Goal: Task Accomplishment & Management: Use online tool/utility

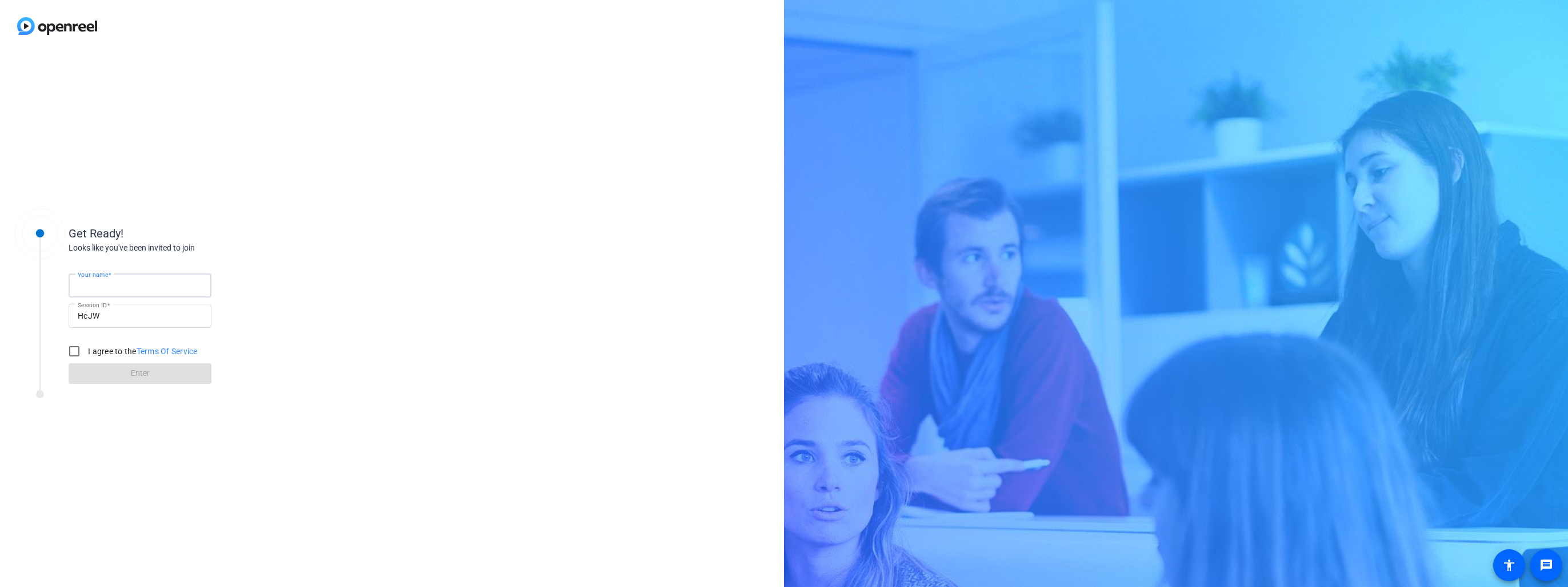
click at [183, 288] on input "Your name" at bounding box center [140, 285] width 124 height 14
type input "[PERSON_NAME]"
click at [75, 345] on input "I agree to the Terms Of Service" at bounding box center [74, 351] width 23 height 23
checkbox input "true"
click at [129, 377] on span at bounding box center [140, 373] width 143 height 27
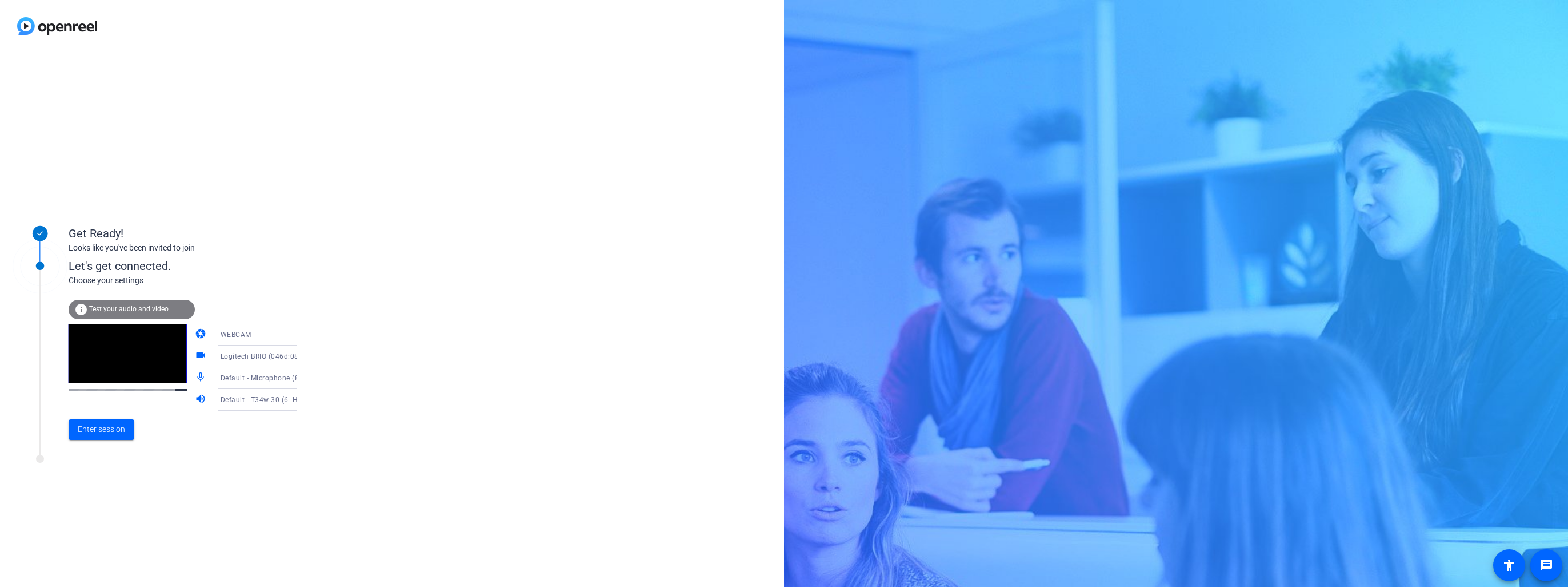
click at [302, 381] on icon at bounding box center [309, 378] width 14 height 14
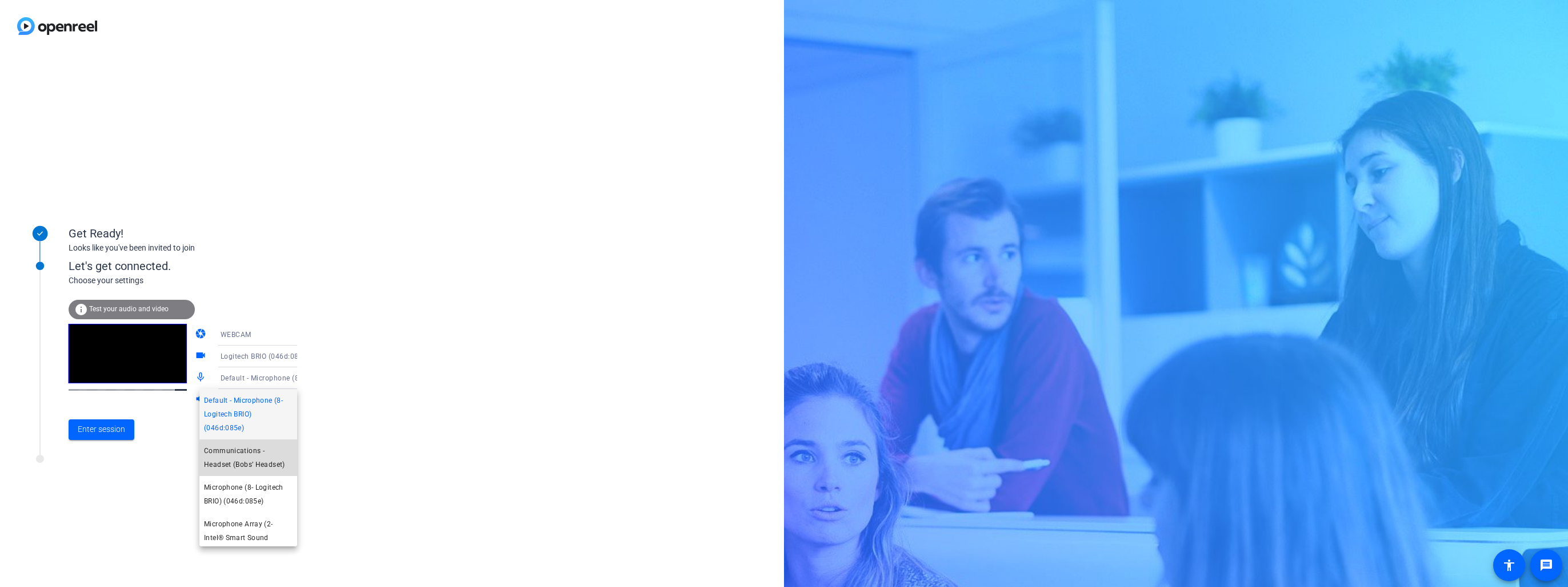
click at [259, 462] on span "Communications - Headset (Bobs’ Headset)" at bounding box center [248, 457] width 89 height 27
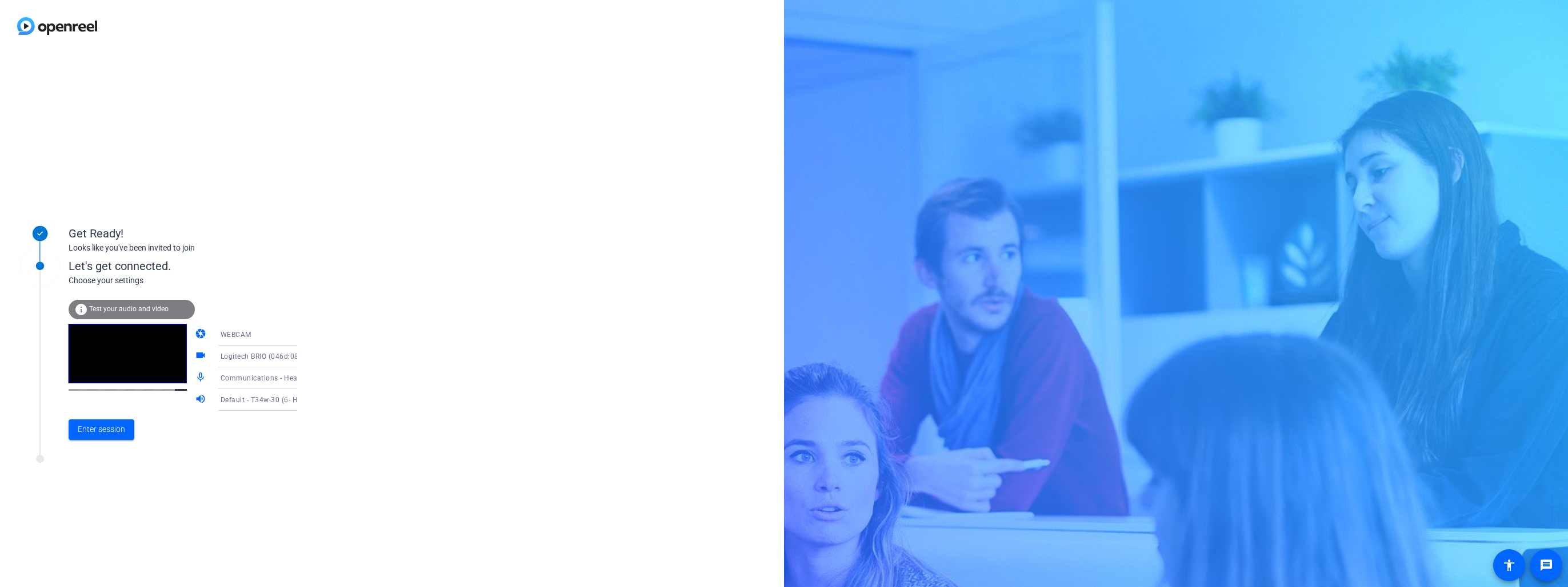
click at [302, 401] on icon at bounding box center [309, 400] width 14 height 14
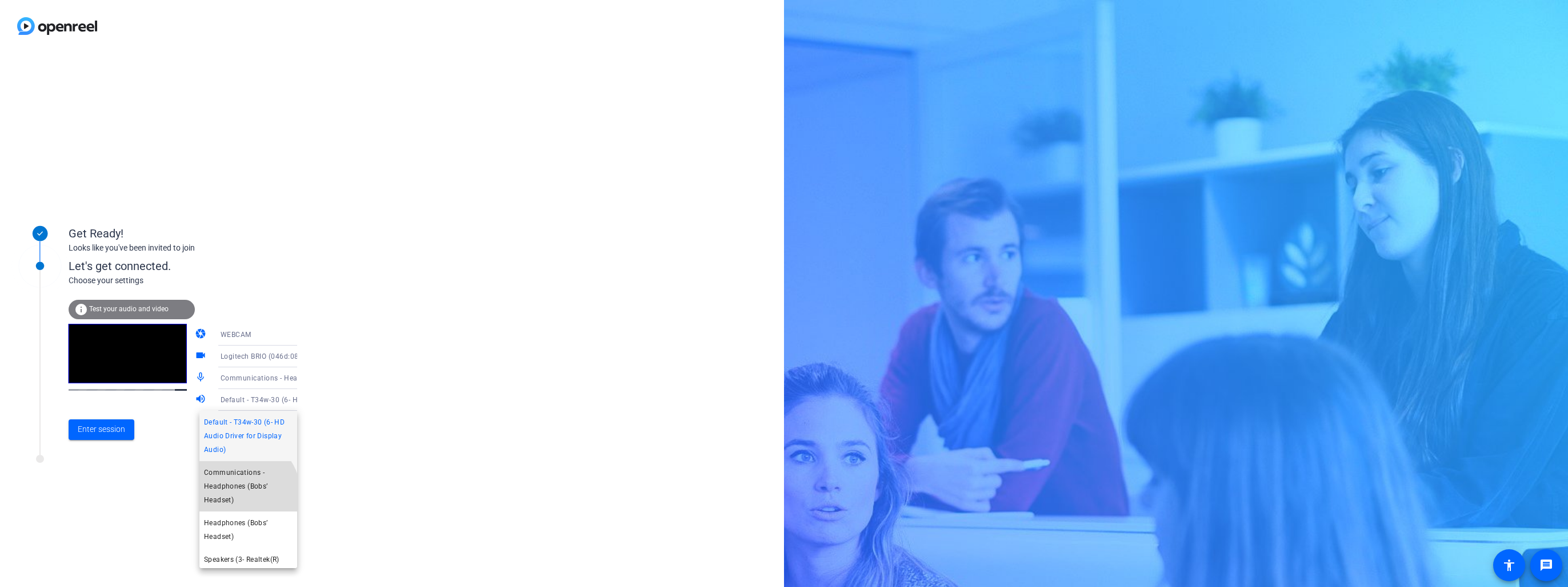
click at [242, 493] on span "Communications - Headphones (Bobs’ Headset)" at bounding box center [248, 486] width 89 height 41
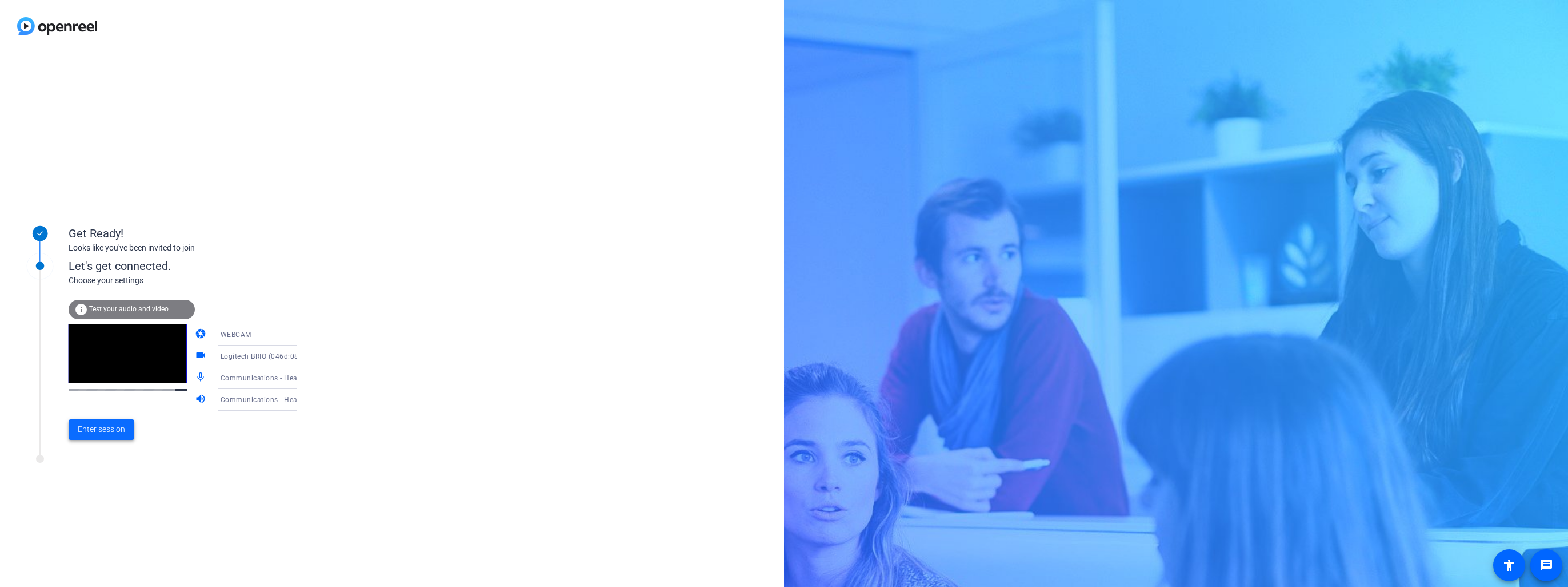
click at [103, 431] on span "Enter session" at bounding box center [102, 429] width 48 height 12
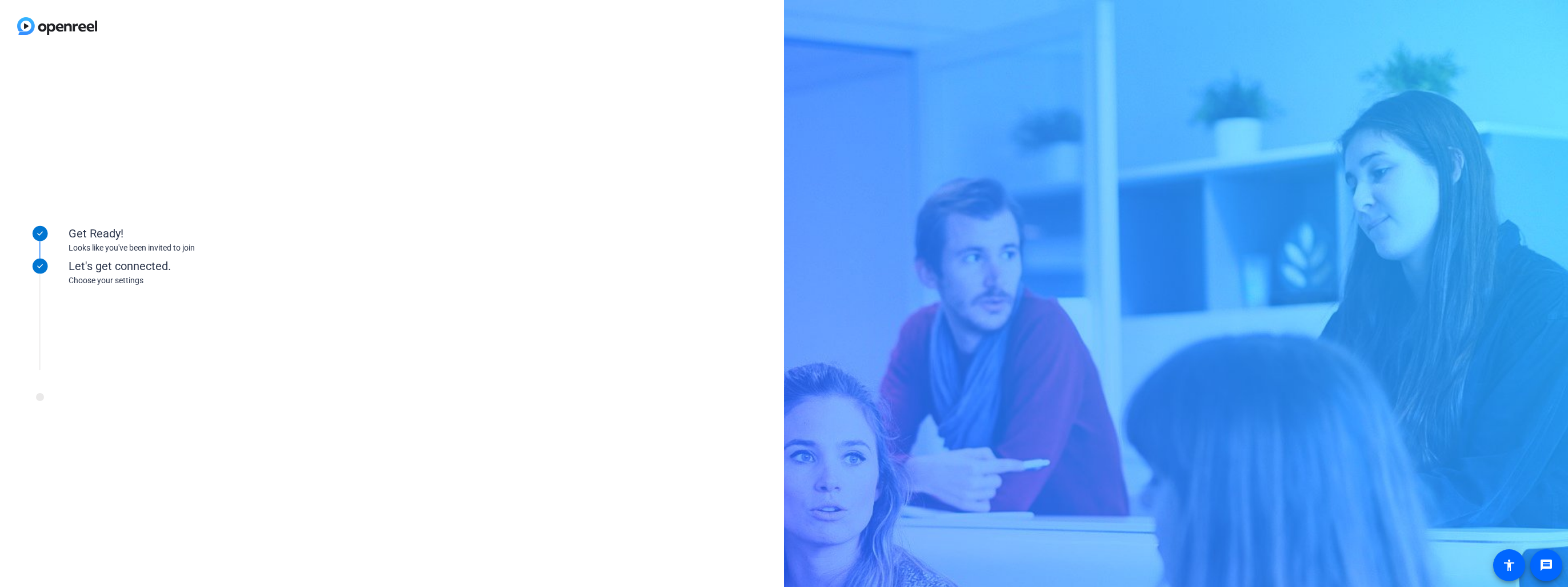
drag, startPoint x: 103, startPoint y: 431, endPoint x: 169, endPoint y: 482, distance: 83.4
click at [169, 482] on div "Get Ready! Looks like you've been invited to join Let's get connected. Choose y…" at bounding box center [392, 319] width 784 height 535
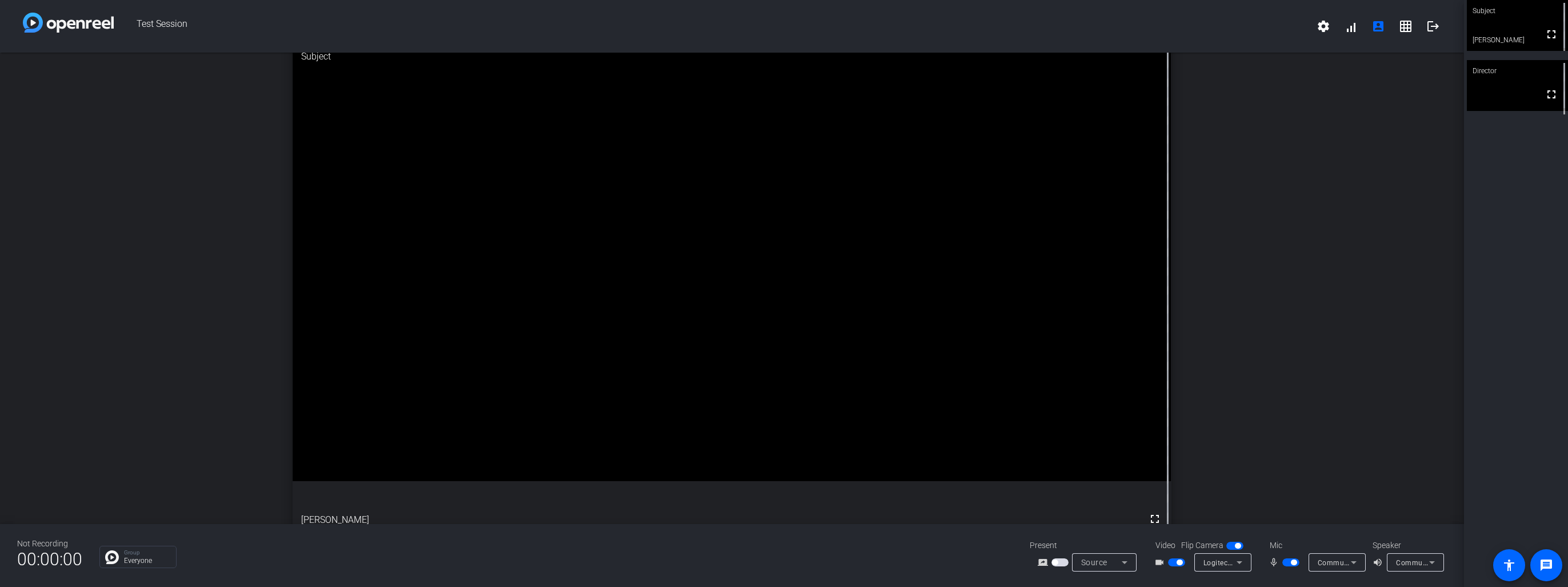
click at [1509, 91] on video at bounding box center [1517, 85] width 101 height 51
click at [1511, 30] on video at bounding box center [1517, 25] width 101 height 51
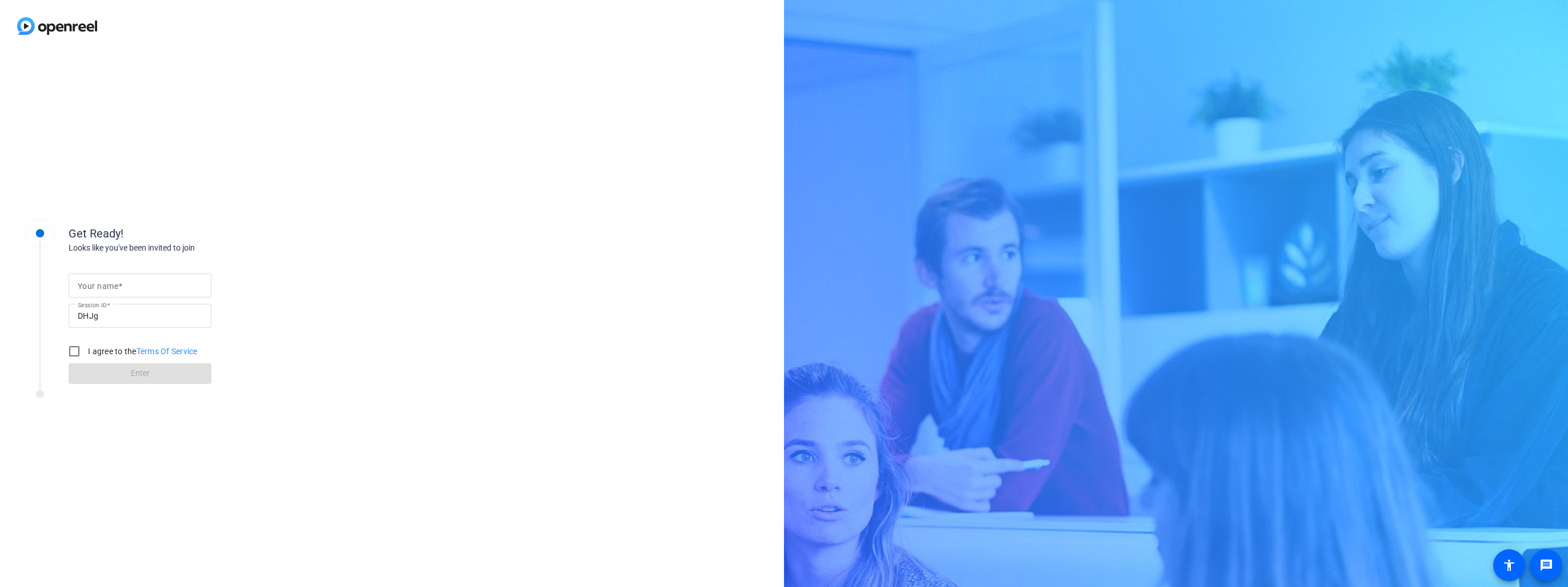
click at [133, 287] on input "Your name" at bounding box center [140, 285] width 124 height 14
type input "[PERSON_NAME]"
click at [69, 354] on input "I agree to the Terms Of Service" at bounding box center [74, 351] width 23 height 23
checkbox input "true"
click at [98, 370] on span at bounding box center [140, 373] width 143 height 27
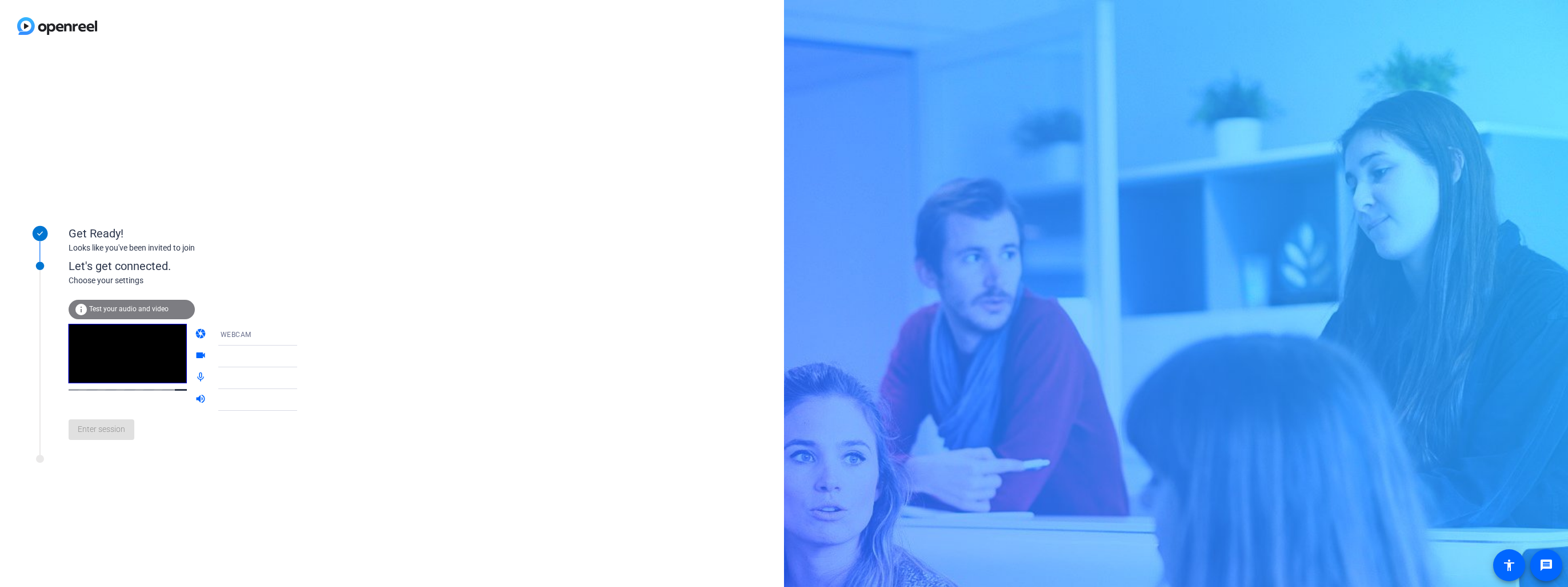
click at [277, 355] on div at bounding box center [263, 356] width 86 height 14
click at [281, 377] on div at bounding box center [266, 373] width 110 height 13
click at [302, 379] on icon at bounding box center [309, 378] width 14 height 14
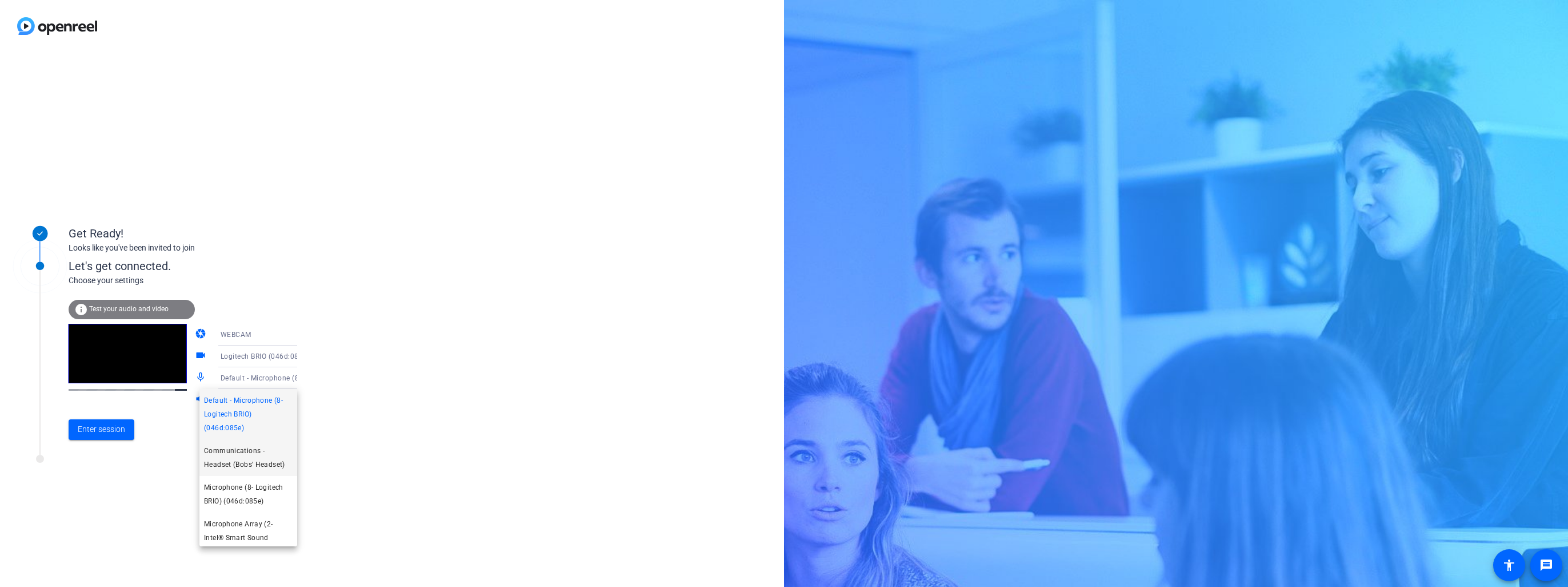
click at [229, 465] on span "Communications - Headset (Bobs’ Headset)" at bounding box center [248, 457] width 89 height 27
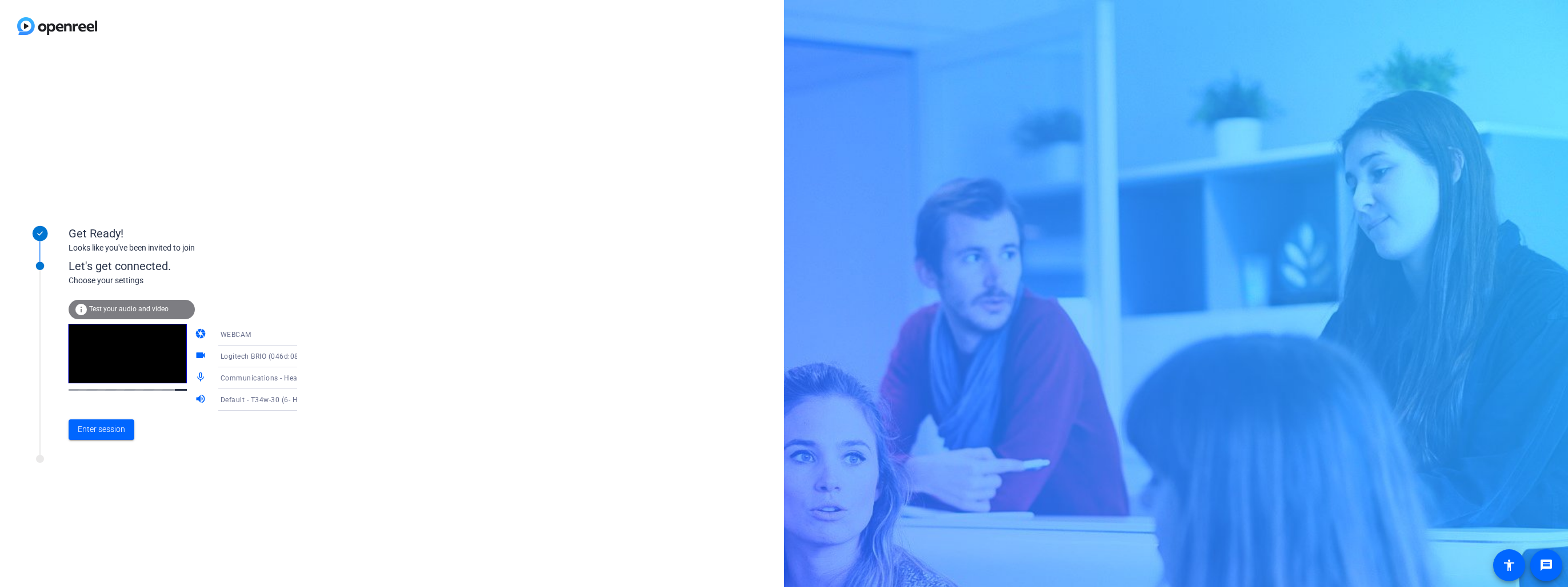
click at [302, 404] on icon at bounding box center [309, 400] width 14 height 14
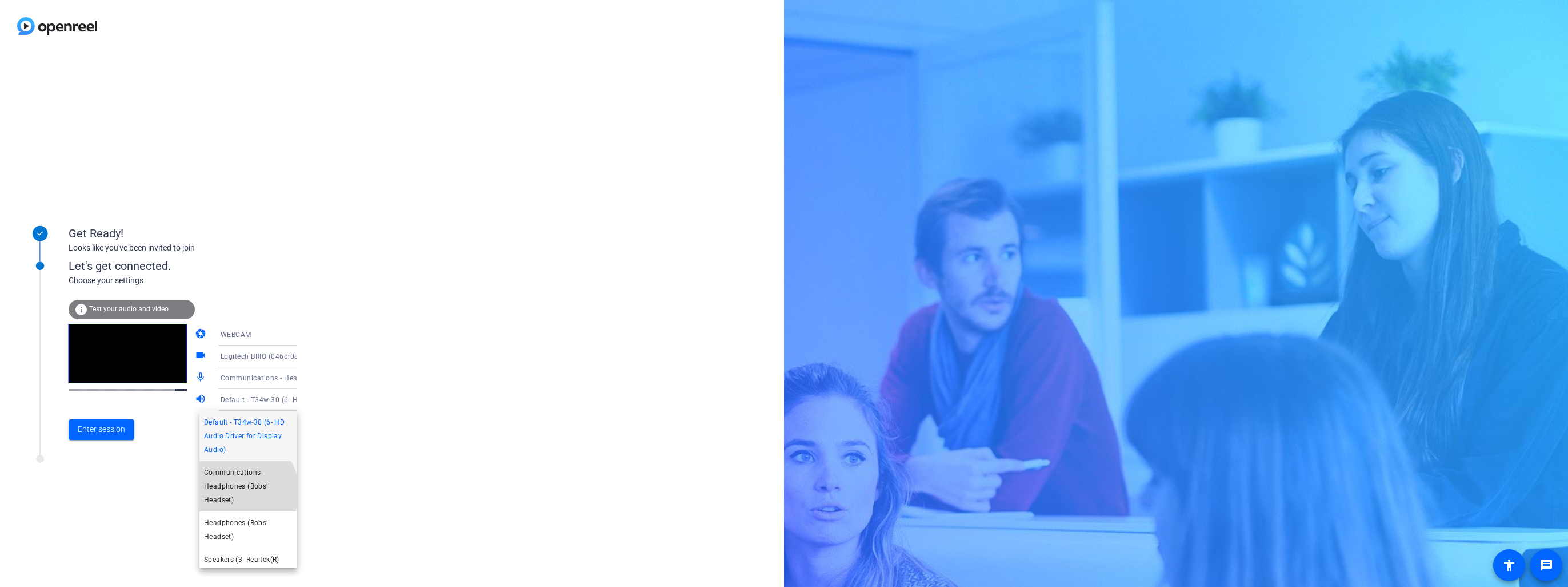
click at [244, 491] on span "Communications - Headphones (Bobs’ Headset)" at bounding box center [248, 486] width 89 height 41
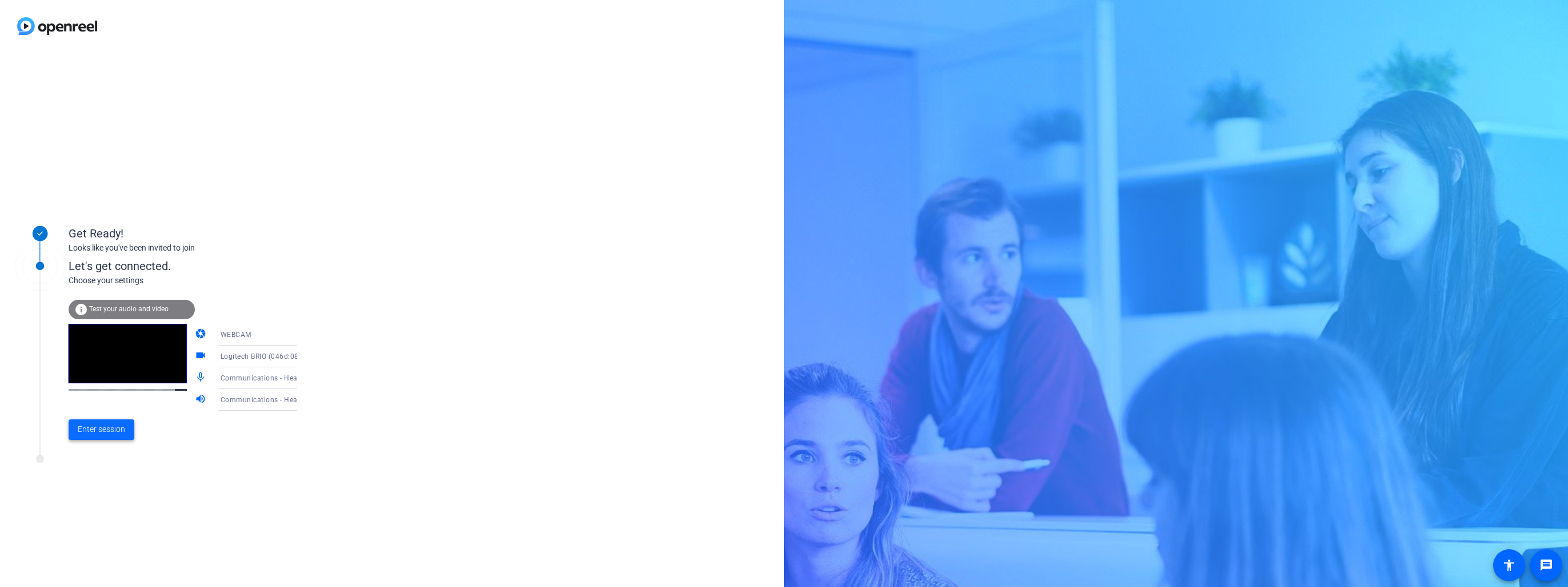
click at [117, 431] on span "Enter session" at bounding box center [102, 429] width 48 height 12
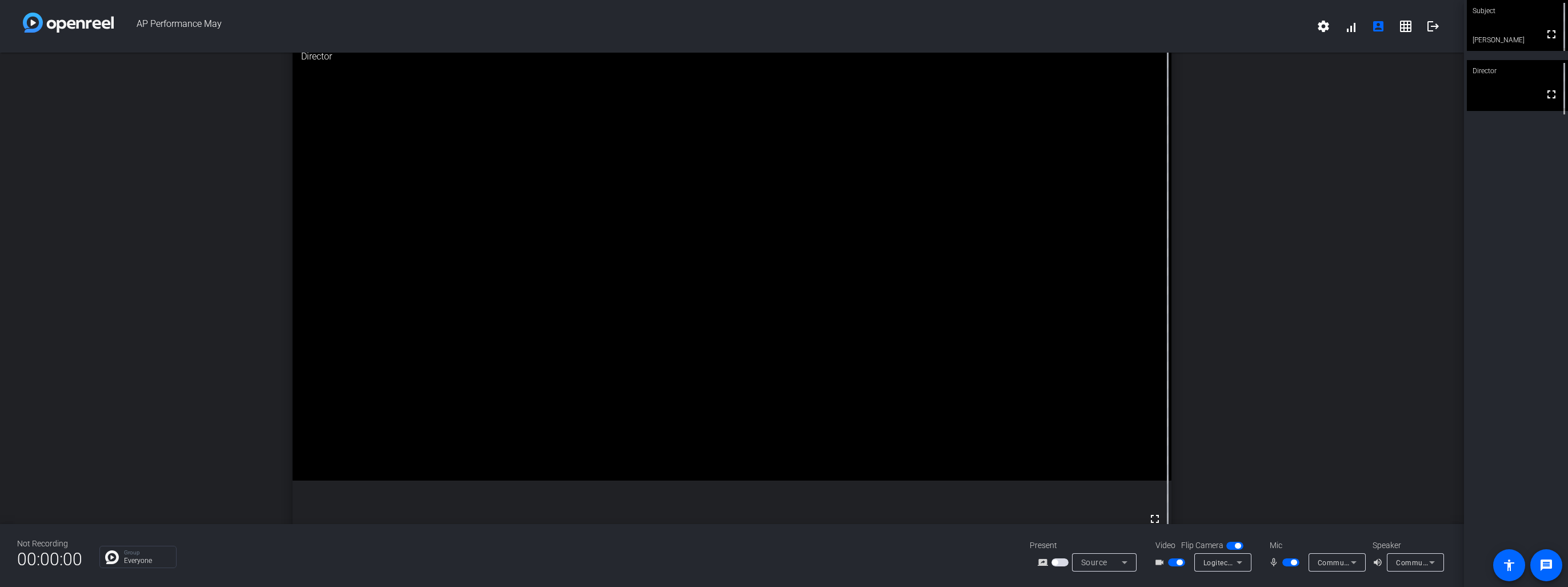
click at [121, 434] on div "open_in_new Director fullscreen" at bounding box center [732, 288] width 1464 height 471
click at [1341, 305] on div "open_in_new Director fullscreen" at bounding box center [732, 288] width 1464 height 471
click at [1326, 486] on div "open_in_new Director fullscreen" at bounding box center [732, 288] width 1464 height 471
click at [1301, 427] on div "open_in_new Director fullscreen" at bounding box center [732, 288] width 1464 height 471
click at [1354, 563] on icon at bounding box center [1354, 562] width 6 height 3
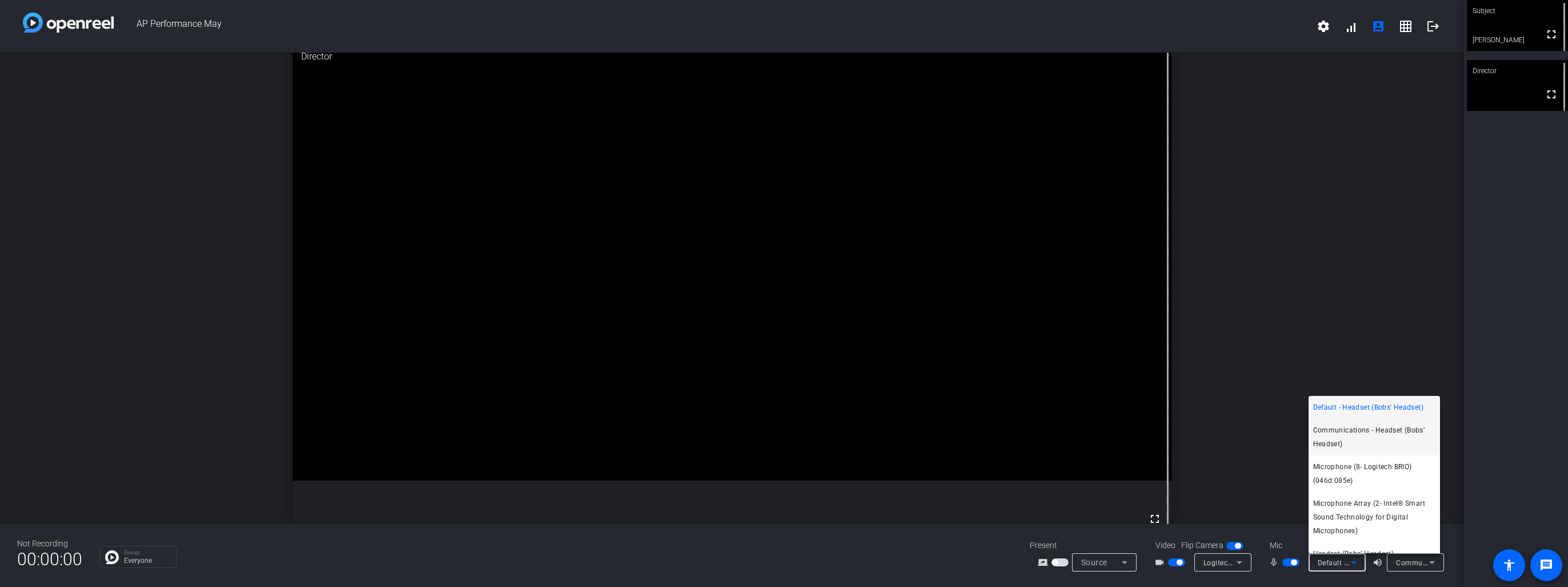
click at [1335, 444] on span "Communications - Headset (Bobs’ Headset)" at bounding box center [1375, 437] width 122 height 27
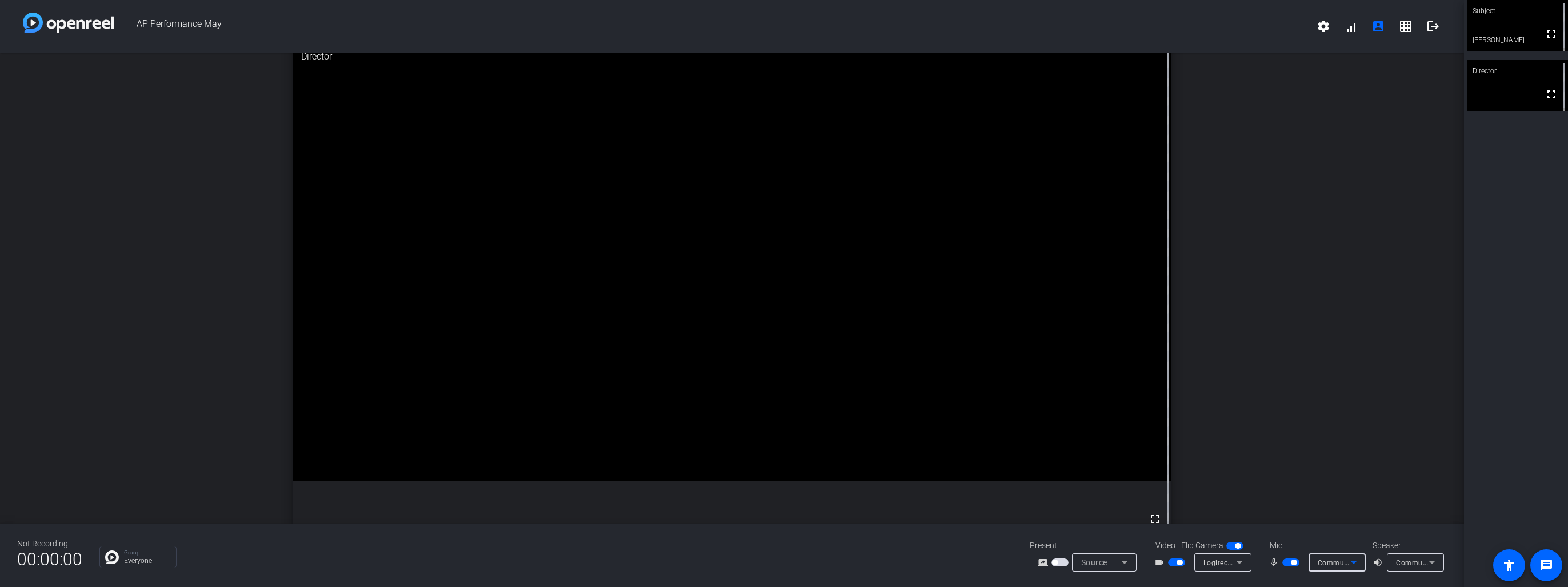
scroll to position [10, 0]
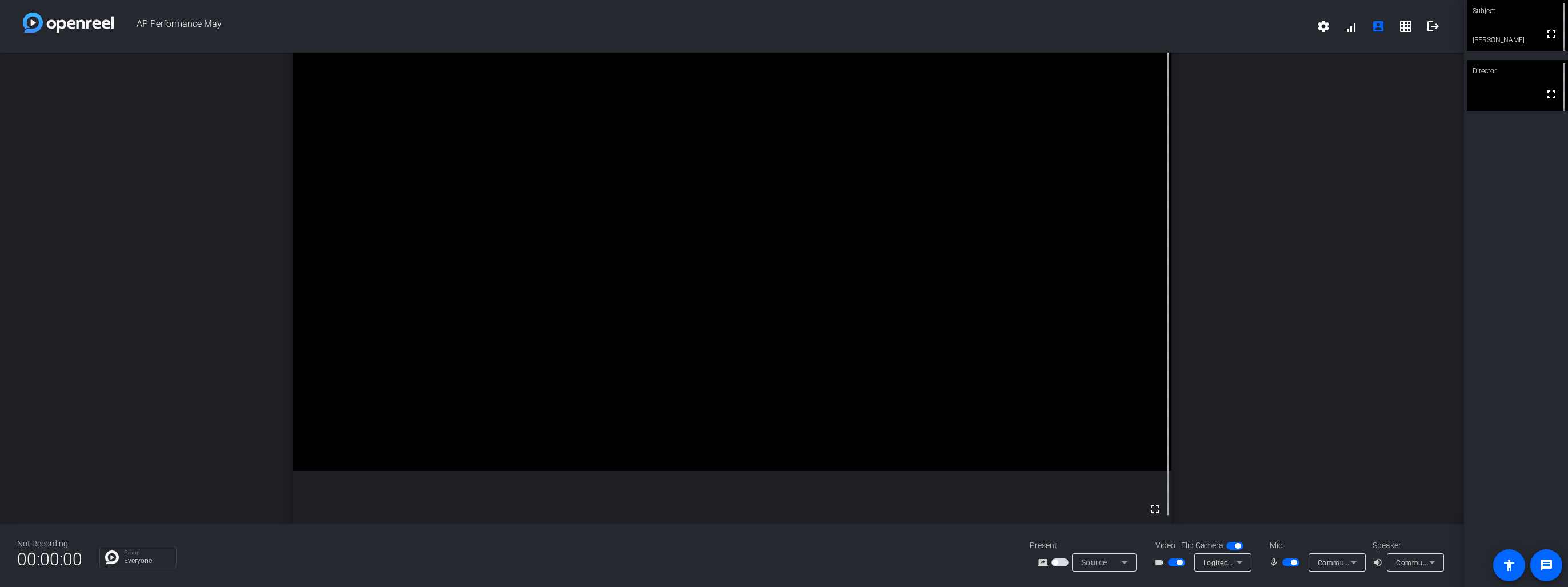
click at [1331, 382] on div "open_in_new Director fullscreen" at bounding box center [732, 278] width 1464 height 471
click at [1431, 563] on icon at bounding box center [1432, 562] width 14 height 14
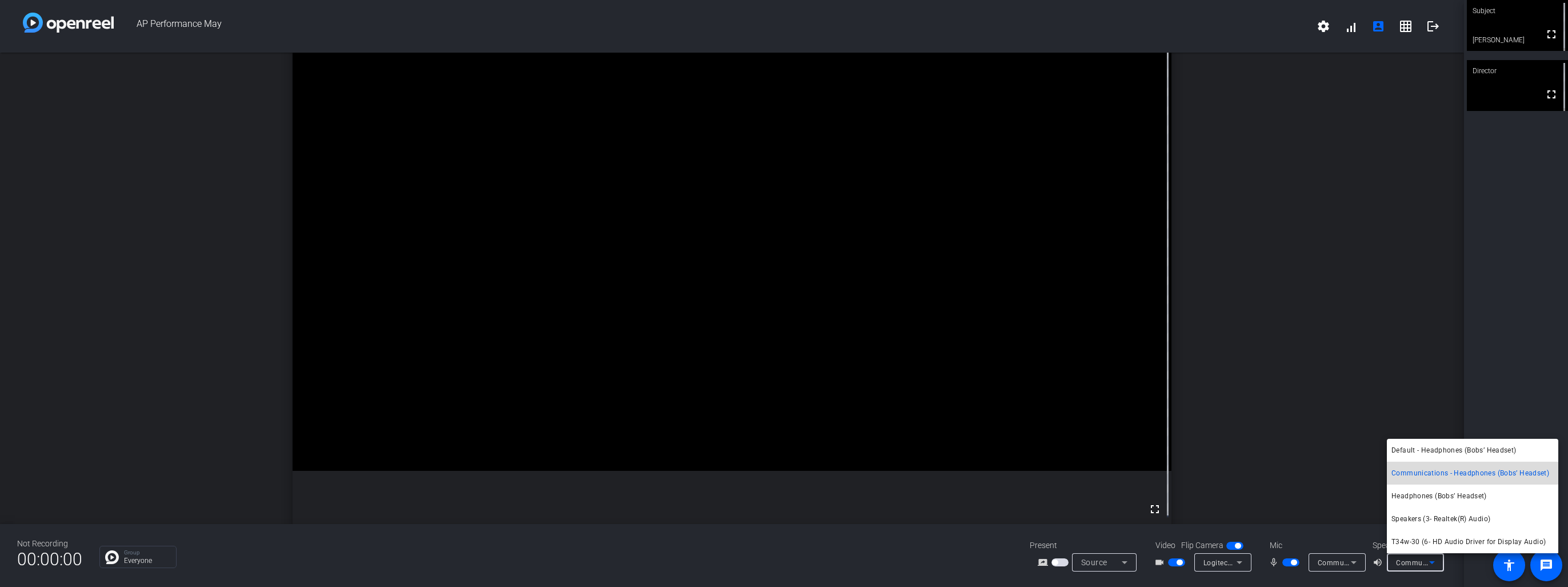
click at [1447, 474] on span "Communications - Headphones (Bobs’ Headset)" at bounding box center [1470, 473] width 158 height 14
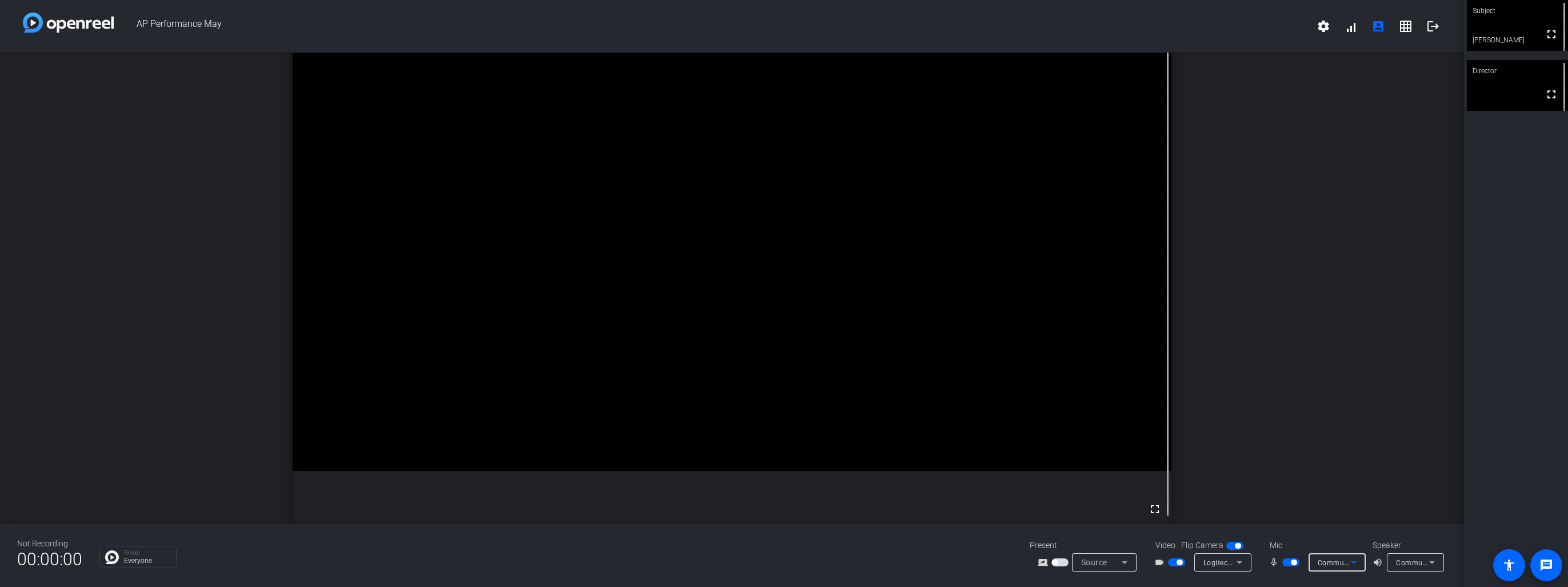
click at [1351, 562] on icon at bounding box center [1354, 562] width 6 height 3
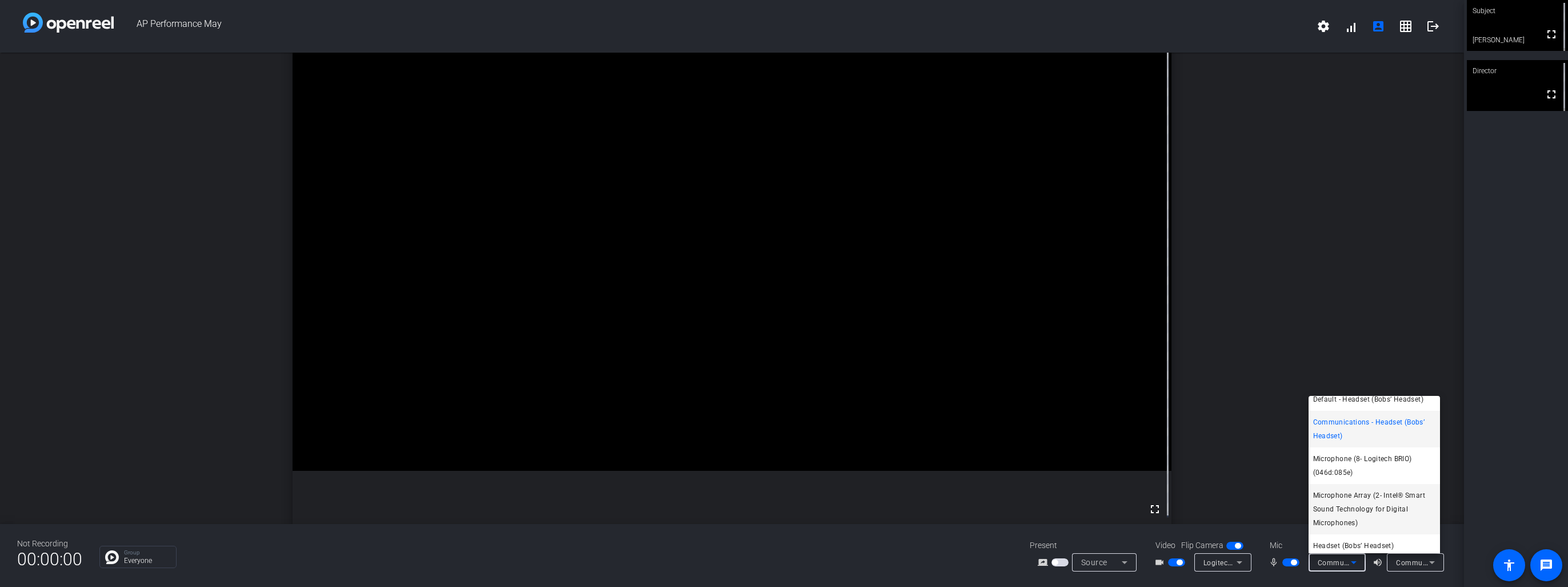
scroll to position [11, 0]
click at [1366, 541] on span "Headset (Bobs’ Headset)" at bounding box center [1354, 542] width 81 height 14
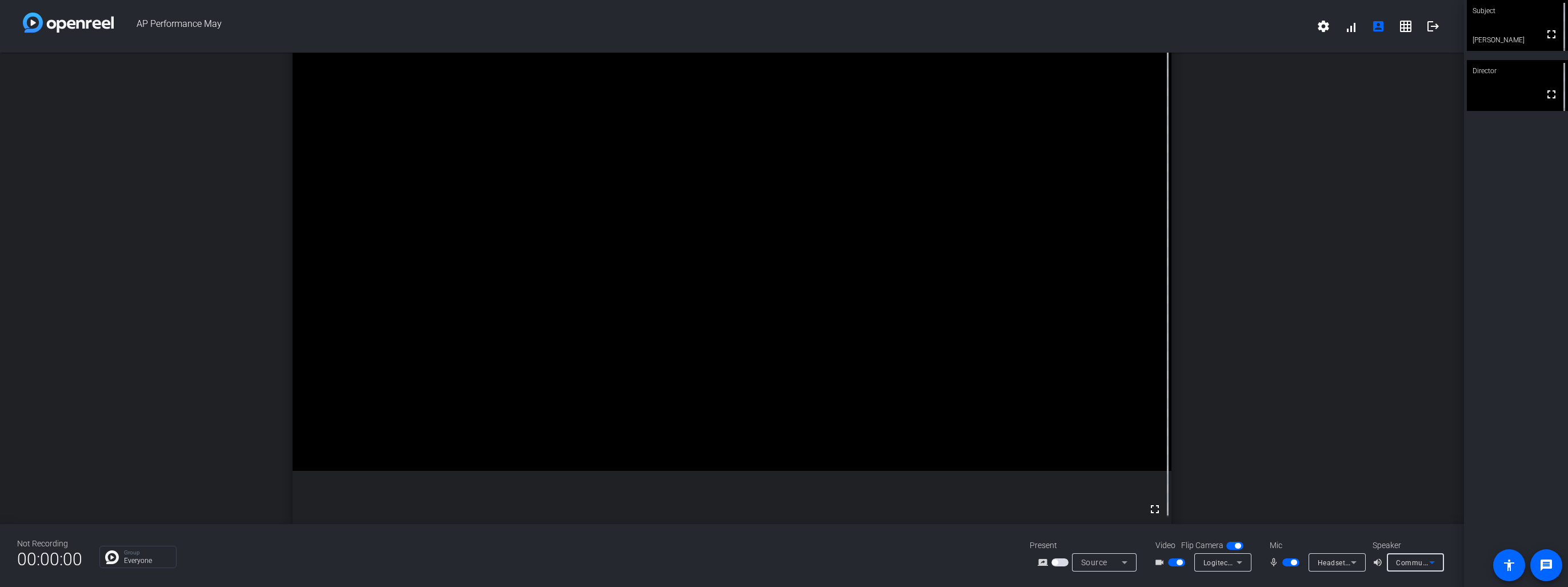
click at [1430, 564] on icon at bounding box center [1432, 562] width 14 height 14
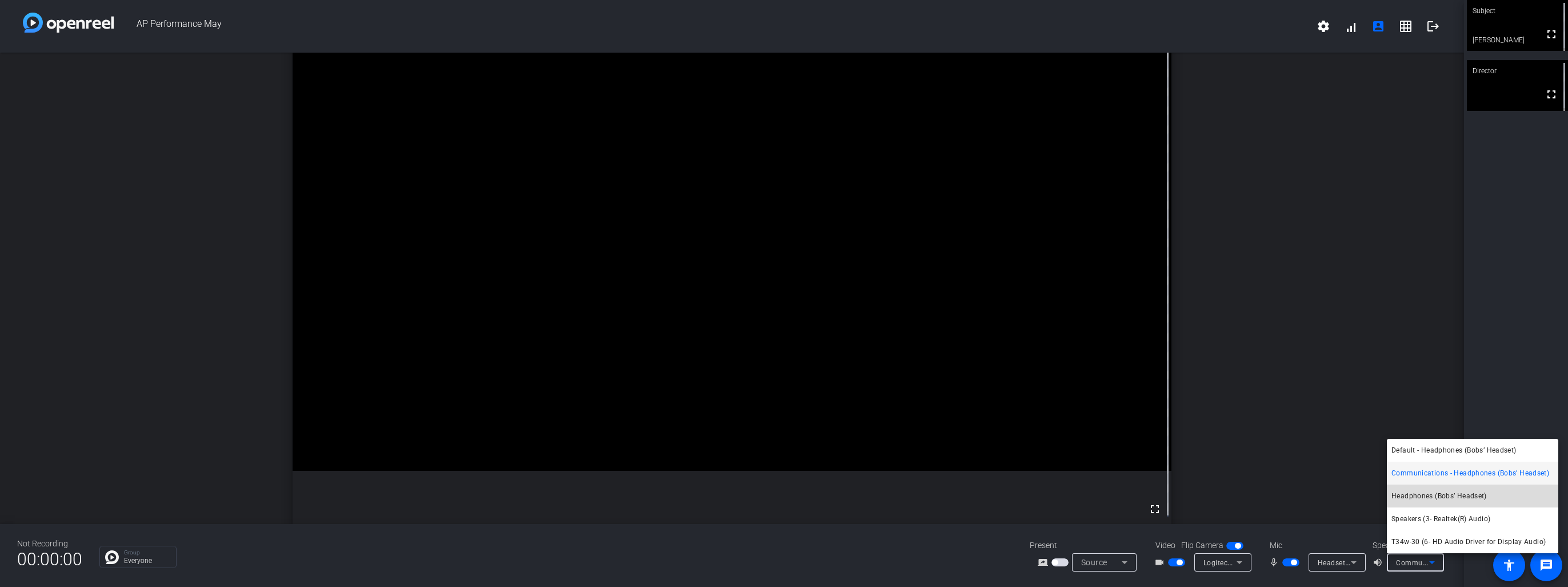
click at [1433, 496] on span "Headphones (Bobs’ Headset)" at bounding box center [1439, 496] width 96 height 14
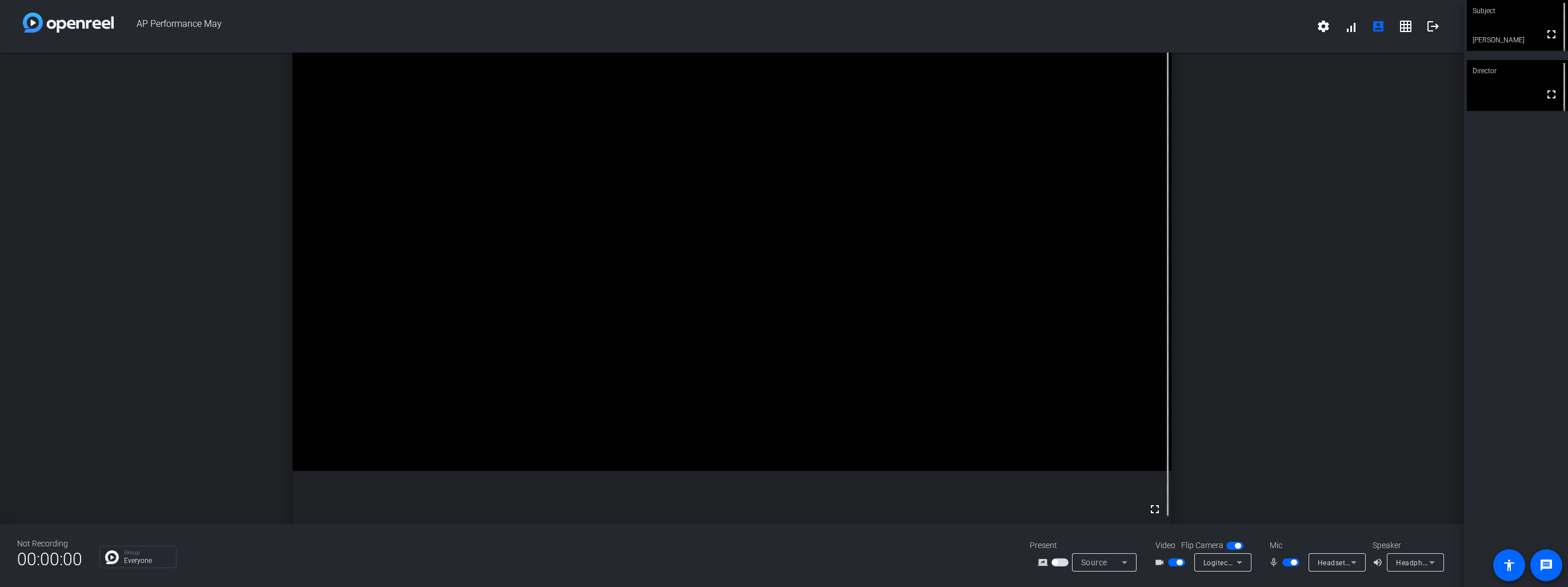
click at [1534, 307] on div "Subject fullscreen [PERSON_NAME] Director fullscreen" at bounding box center [1516, 293] width 104 height 587
click at [960, 569] on div "Not Recording 00:00:00 Group Everyone Present screen_share_outline Source Video…" at bounding box center [732, 555] width 1464 height 63
